Goal: Find specific page/section: Find specific page/section

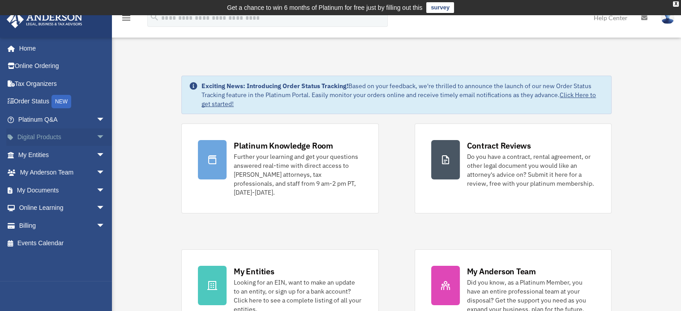
click at [96, 139] on span "arrow_drop_down" at bounding box center [105, 137] width 18 height 18
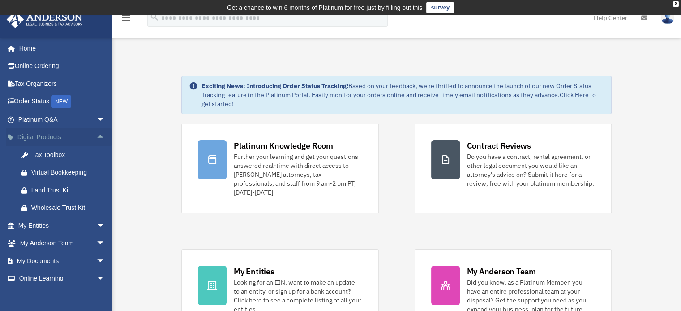
click at [96, 139] on span "arrow_drop_up" at bounding box center [105, 137] width 18 height 18
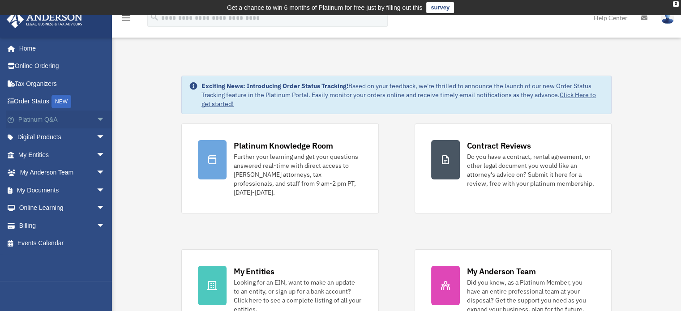
click at [96, 119] on span "arrow_drop_down" at bounding box center [105, 120] width 18 height 18
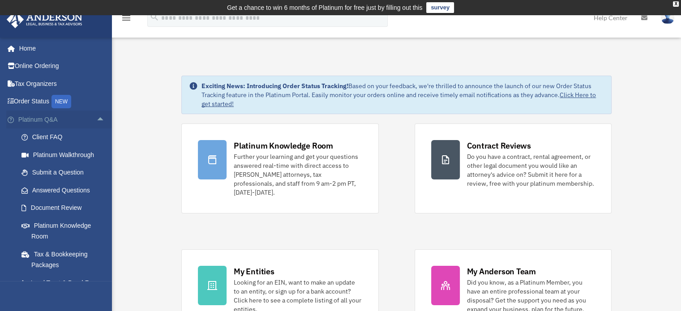
click at [96, 119] on span "arrow_drop_up" at bounding box center [105, 120] width 18 height 18
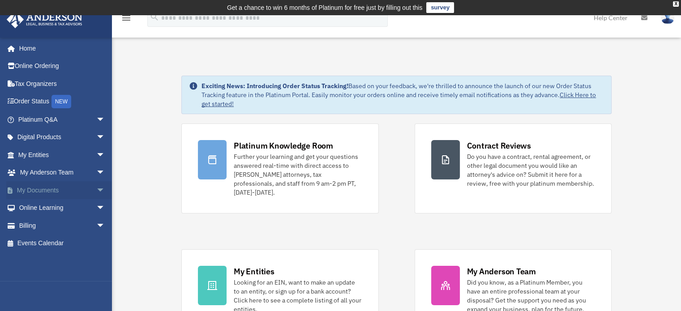
click at [96, 184] on span "arrow_drop_down" at bounding box center [105, 190] width 18 height 18
click at [98, 187] on span "arrow_drop_up" at bounding box center [105, 190] width 18 height 18
click at [97, 149] on span "arrow_drop_down" at bounding box center [105, 155] width 18 height 18
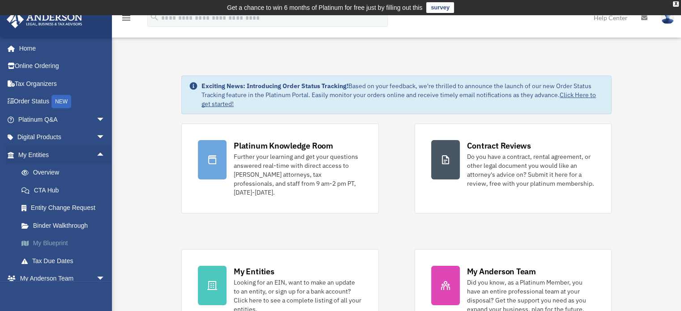
click at [59, 239] on link "My Blueprint" at bounding box center [66, 244] width 106 height 18
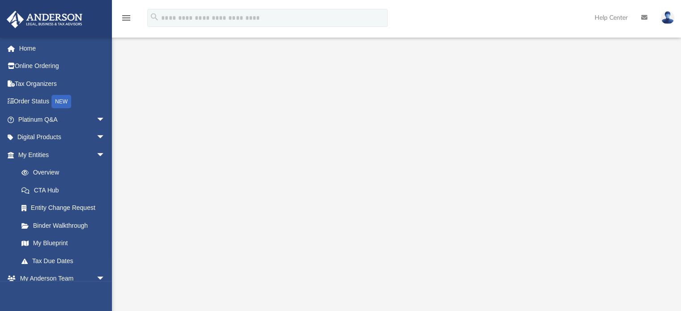
scroll to position [85, 0]
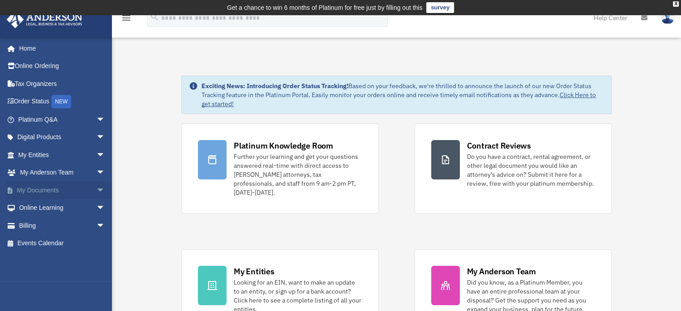
click at [96, 188] on span "arrow_drop_down" at bounding box center [105, 190] width 18 height 18
click at [96, 191] on span "arrow_drop_up" at bounding box center [105, 190] width 18 height 18
click at [97, 154] on span "arrow_drop_down" at bounding box center [105, 155] width 18 height 18
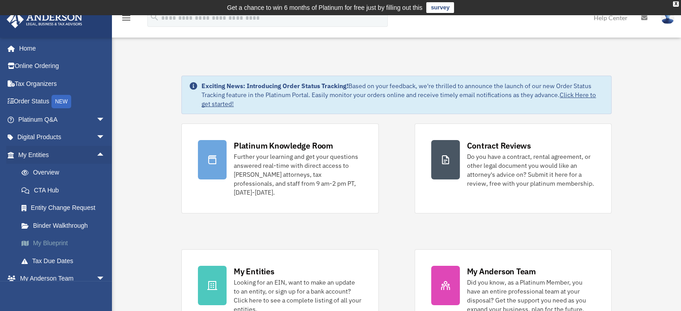
click at [62, 244] on link "My Blueprint" at bounding box center [66, 244] width 106 height 18
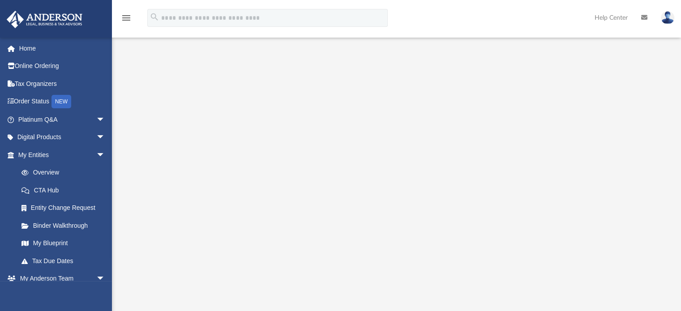
scroll to position [124, 0]
